Goal: Participate in discussion: Engage in conversation with other users on a specific topic

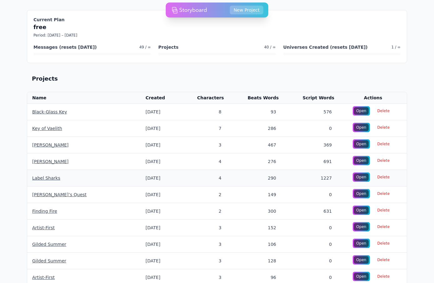
click at [43, 180] on link "Label Sharks" at bounding box center [46, 178] width 28 height 5
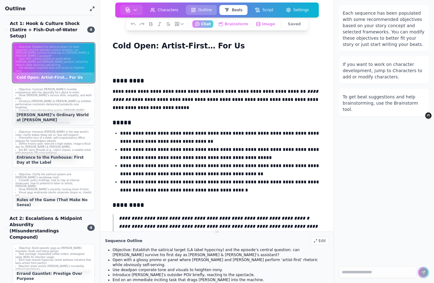
click at [201, 13] on button "Outline" at bounding box center [201, 10] width 31 height 10
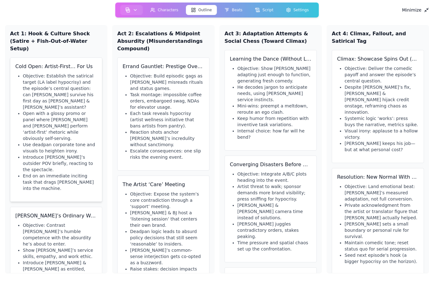
drag, startPoint x: 362, startPoint y: 1, endPoint x: 35, endPoint y: 138, distance: 354.9
click at [35, 154] on li "Introduce [PERSON_NAME]’s outsider POV briefly, reacting to the spectacle." at bounding box center [60, 163] width 74 height 19
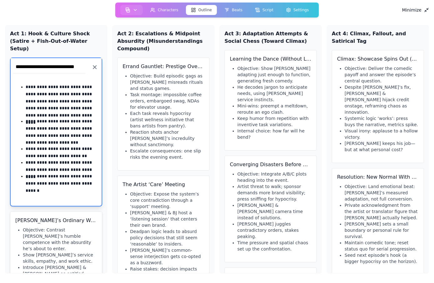
click at [71, 217] on h3 "[PERSON_NAME]’s Ordinary World at [PERSON_NAME]" at bounding box center [56, 221] width 82 height 8
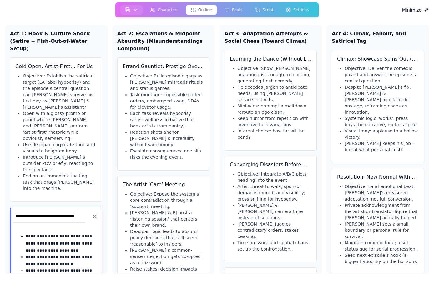
click at [73, 7] on div "**********" at bounding box center [217, 141] width 434 height 283
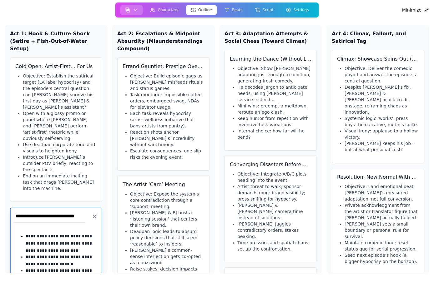
click at [127, 7] on button "button" at bounding box center [131, 10] width 23 height 10
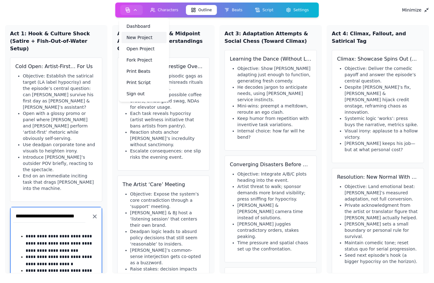
click at [137, 34] on link "New Project" at bounding box center [144, 37] width 45 height 11
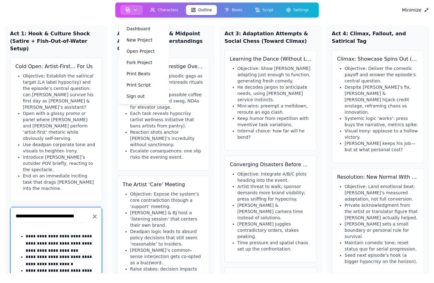
click at [128, 13] on button "button" at bounding box center [131, 10] width 23 height 10
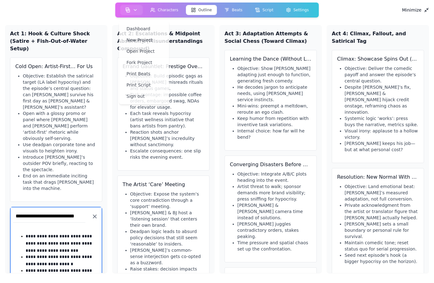
click at [97, 12] on div "Minimize" at bounding box center [217, 12] width 424 height 8
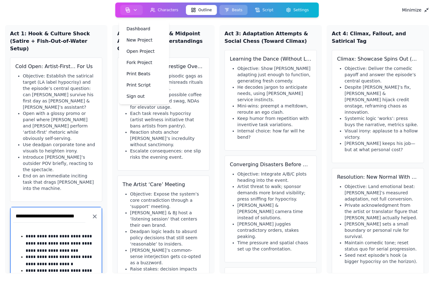
click at [235, 8] on button "Beats" at bounding box center [233, 10] width 28 height 10
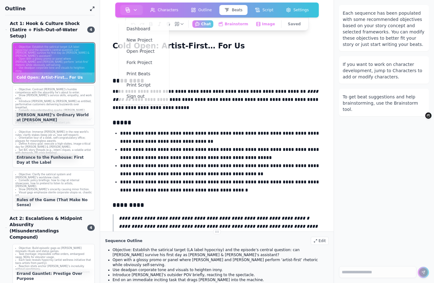
click at [235, 113] on div "**********" at bounding box center [217, 200] width 214 height 283
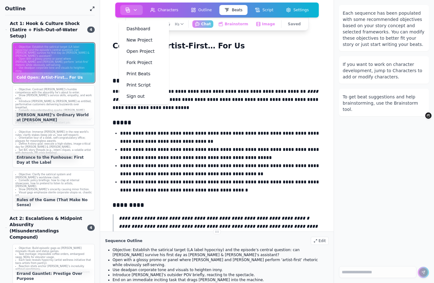
click at [130, 8] on button "button" at bounding box center [131, 10] width 23 height 10
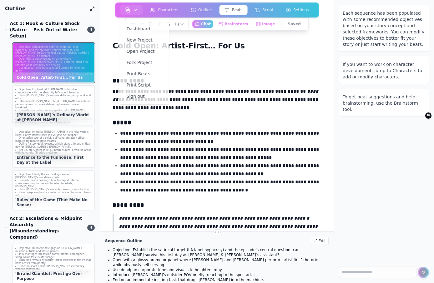
click at [122, 134] on p "**********" at bounding box center [220, 137] width 201 height 16
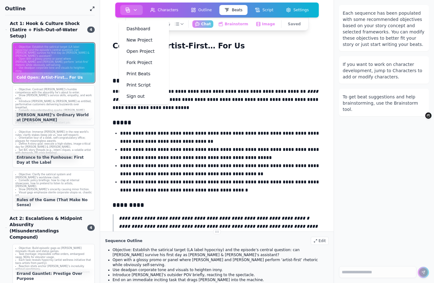
click at [133, 10] on button "button" at bounding box center [131, 10] width 23 height 10
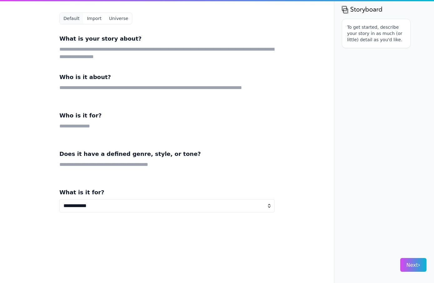
click at [53, 36] on div "**********" at bounding box center [167, 141] width 240 height 283
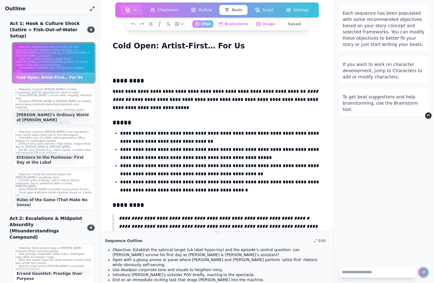
click at [381, 271] on textarea at bounding box center [378, 272] width 78 height 12
type textarea "**********"
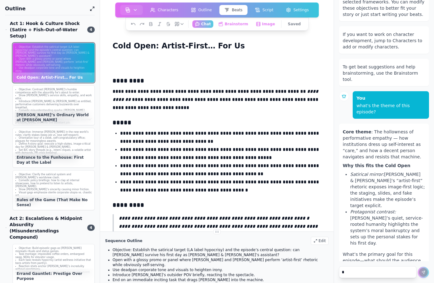
scroll to position [29, 0]
type textarea "*"
type textarea "**********"
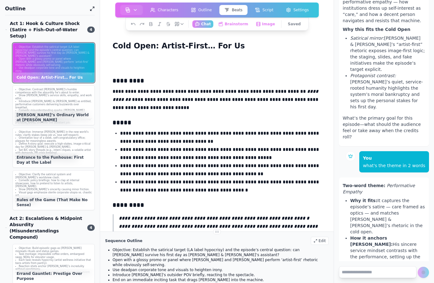
scroll to position [168, 0]
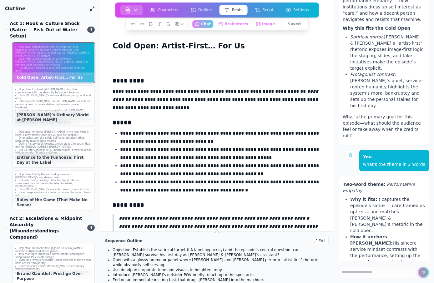
click at [136, 9] on icon "button" at bounding box center [135, 10] width 5 height 5
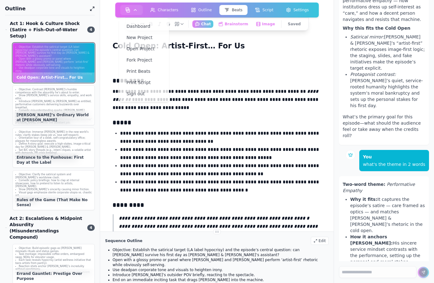
click at [272, 63] on p at bounding box center [217, 66] width 209 height 8
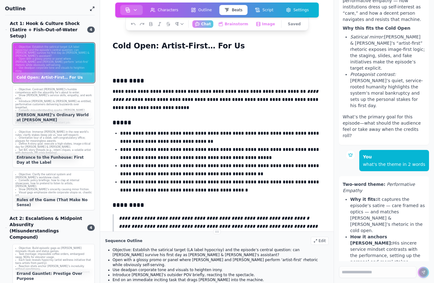
click at [129, 7] on button "button" at bounding box center [131, 10] width 23 height 10
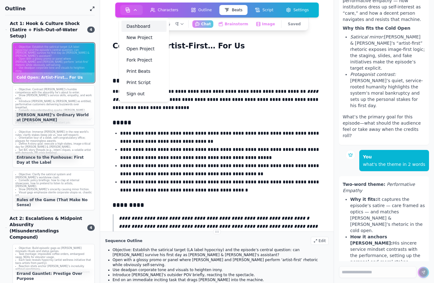
click at [134, 25] on link "Dashboard" at bounding box center [144, 26] width 45 height 11
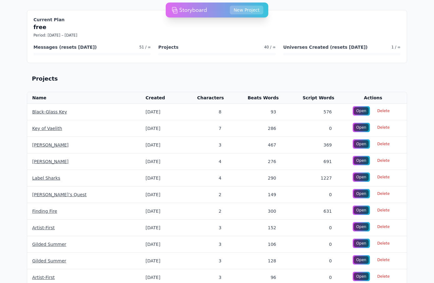
click at [42, 177] on link "Label Sharks" at bounding box center [46, 178] width 28 height 5
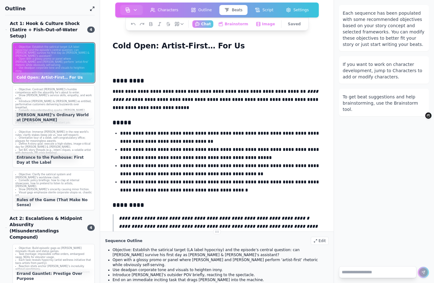
click at [358, 275] on textarea at bounding box center [378, 272] width 78 height 12
type textarea "**********"
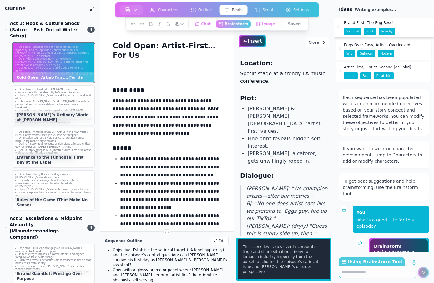
click at [375, 25] on span "Brand-First: The Egg Reset" at bounding box center [369, 22] width 50 height 5
click at [380, 55] on span "Modern" at bounding box center [386, 53] width 17 height 7
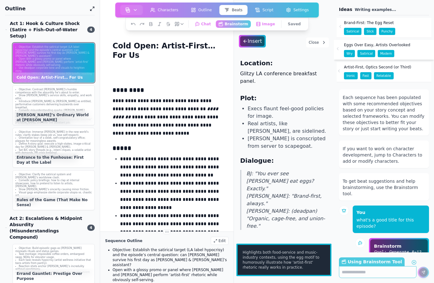
click at [375, 71] on div "Artist-First, Optics Second (or Third)" at bounding box center [377, 67] width 67 height 10
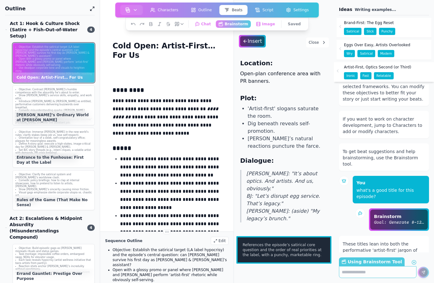
scroll to position [88, 0]
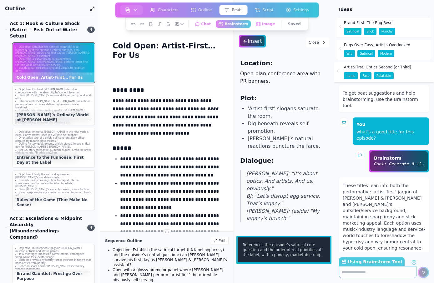
click at [390, 69] on span "Artist-First, Optics Second (or Third)" at bounding box center [377, 67] width 67 height 5
click at [387, 54] on span "Modern" at bounding box center [386, 53] width 17 height 7
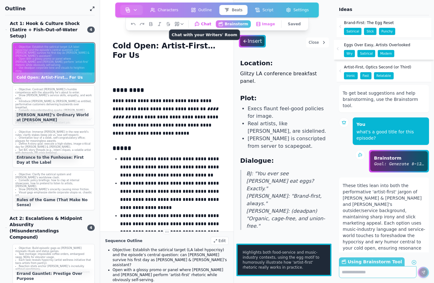
click at [210, 28] on button "Chat Chat with your Writers' Room" at bounding box center [203, 24] width 22 height 8
